Goal: Use online tool/utility: Utilize a website feature to perform a specific function

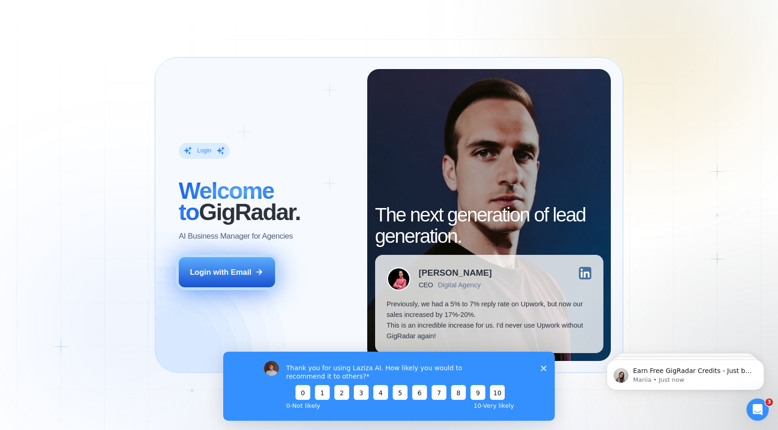
click at [222, 259] on button "Login with Email" at bounding box center [227, 272] width 96 height 30
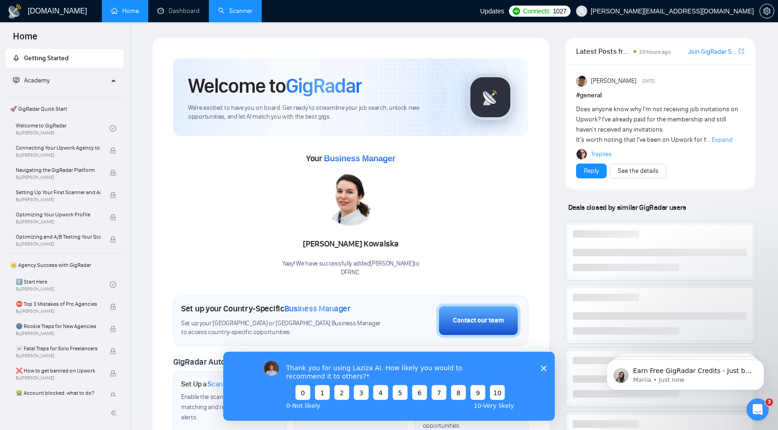
click at [237, 10] on link "Scanner" at bounding box center [235, 11] width 34 height 8
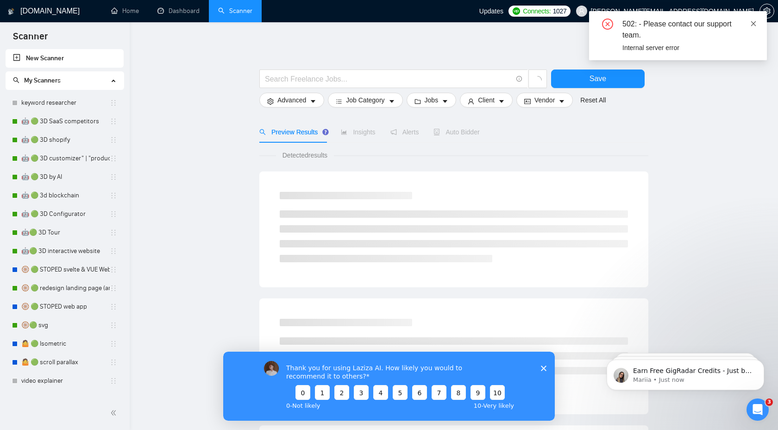
click at [756, 26] on icon "close" at bounding box center [753, 23] width 6 height 6
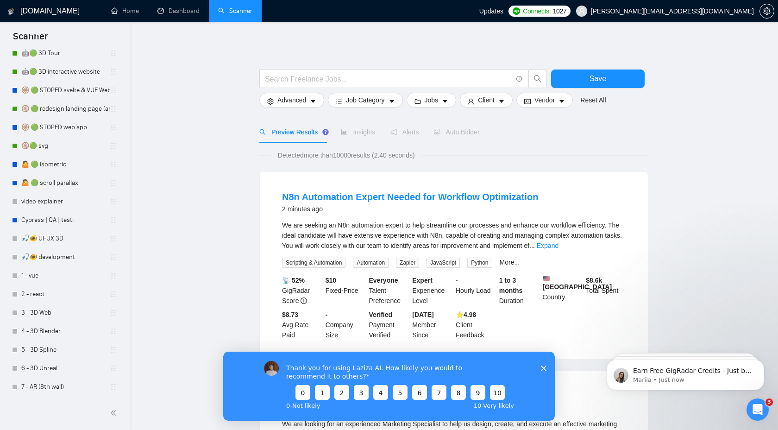
click at [546, 366] on icon "Close survey" at bounding box center [544, 368] width 6 height 6
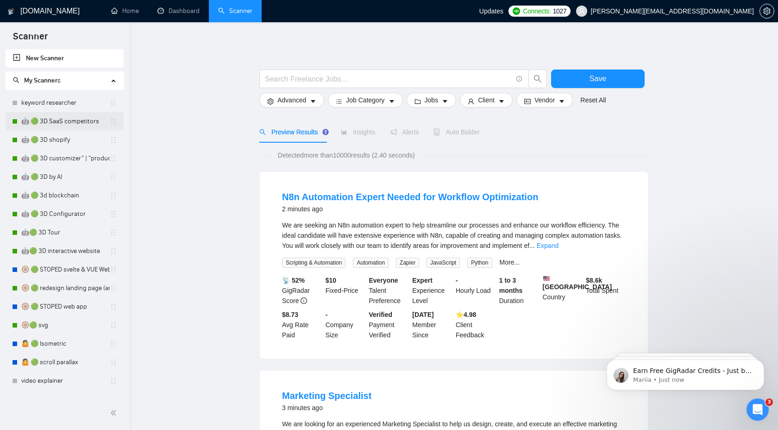
click at [60, 121] on link "🤖 🟢 3D SaaS competitors" at bounding box center [65, 121] width 88 height 19
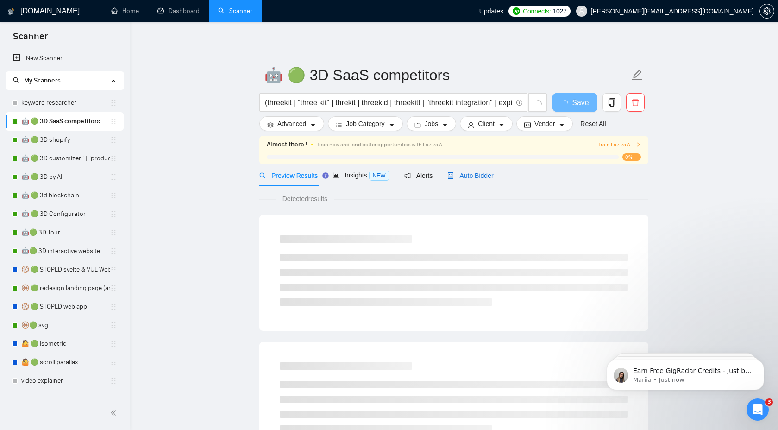
click at [465, 177] on span "Auto Bidder" at bounding box center [470, 175] width 46 height 7
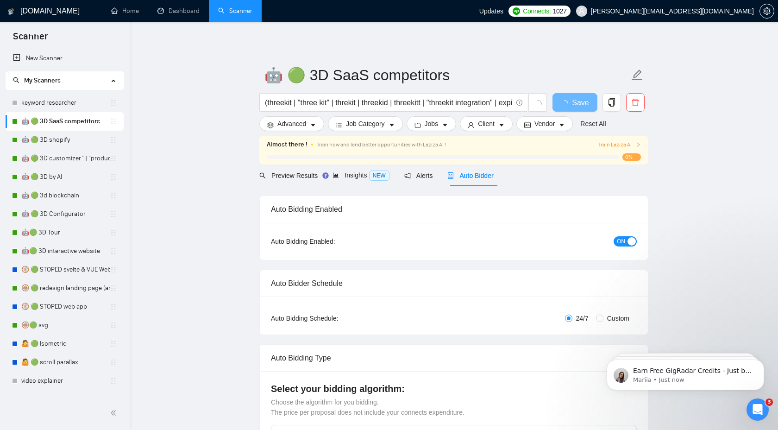
checkbox input "true"
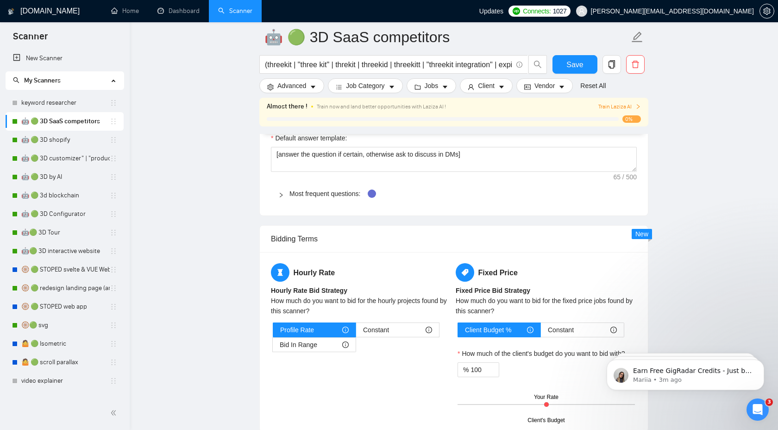
scroll to position [1329, 0]
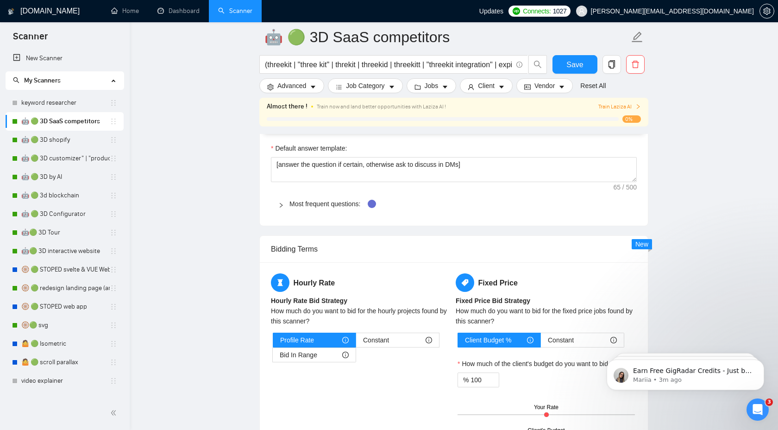
click at [284, 206] on div at bounding box center [283, 204] width 11 height 10
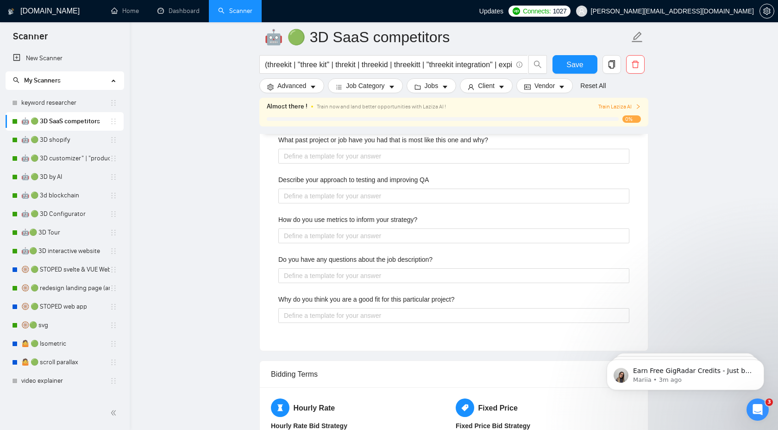
scroll to position [1617, 0]
